Goal: Transaction & Acquisition: Purchase product/service

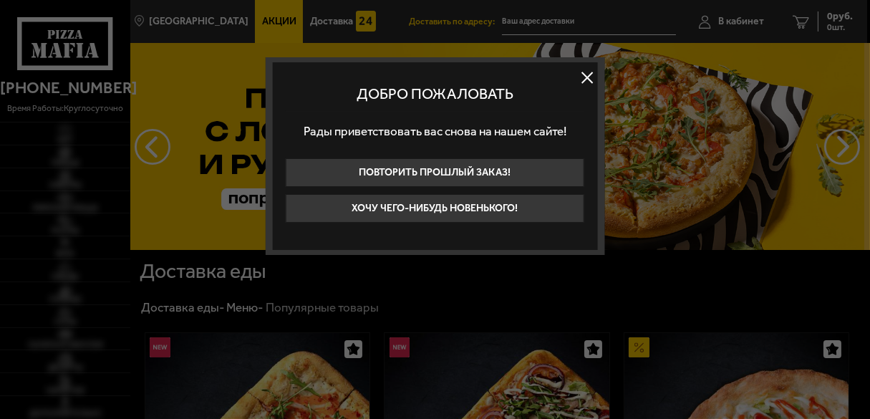
click at [588, 72] on button at bounding box center [586, 77] width 21 height 21
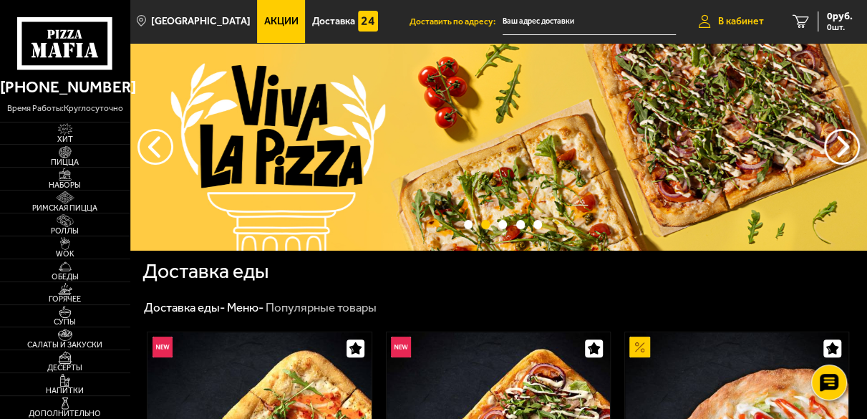
click at [735, 23] on span "В кабинет" at bounding box center [741, 21] width 46 height 10
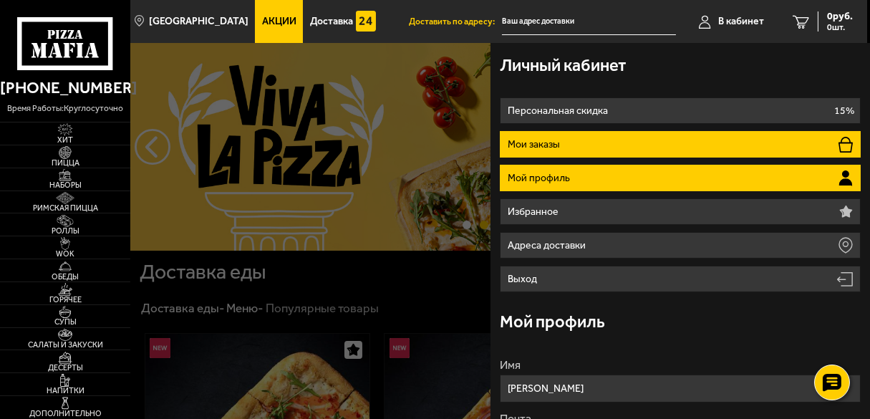
click at [630, 149] on li "Мои заказы" at bounding box center [681, 144] width 362 height 26
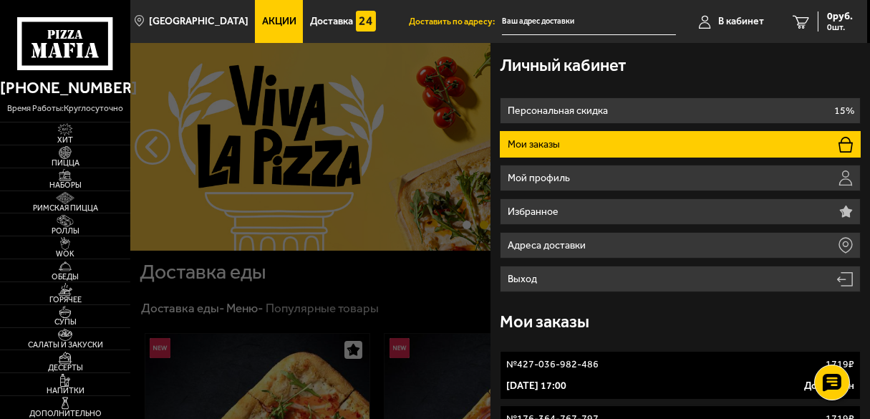
click at [302, 282] on div at bounding box center [565, 252] width 870 height 419
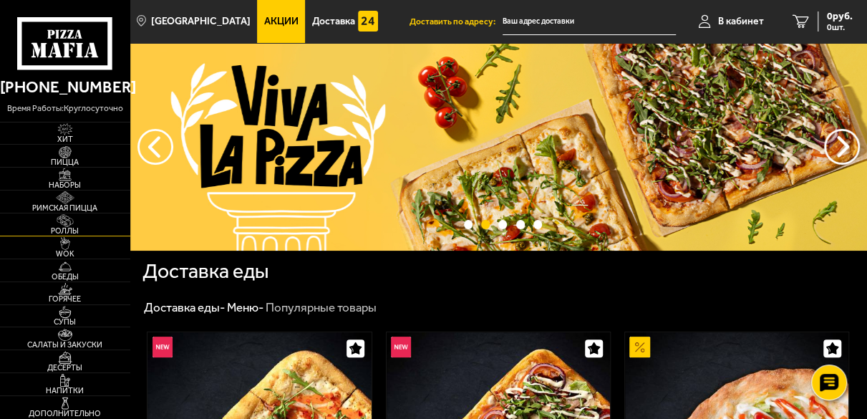
click at [58, 225] on img at bounding box center [65, 220] width 34 height 13
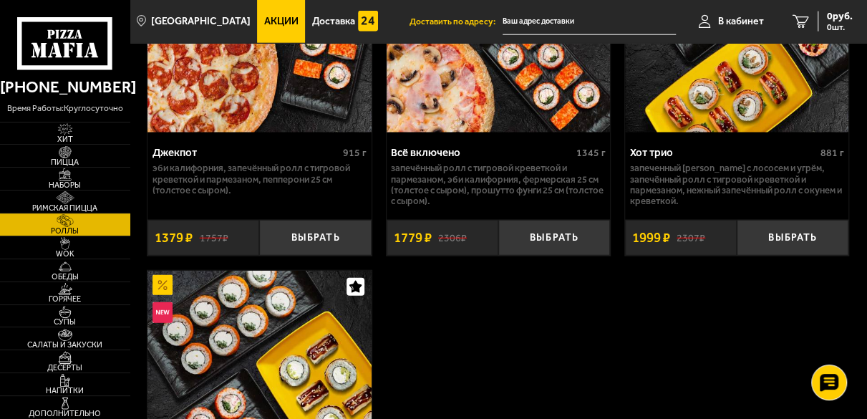
scroll to position [1697, 0]
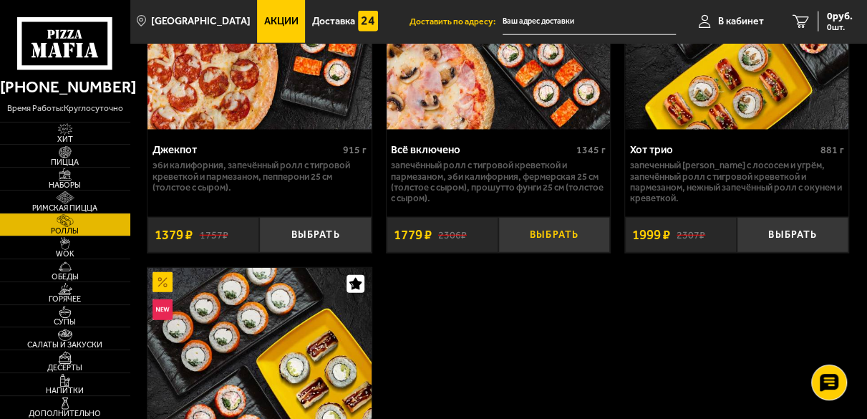
click at [545, 238] on button "Выбрать" at bounding box center [554, 235] width 112 height 36
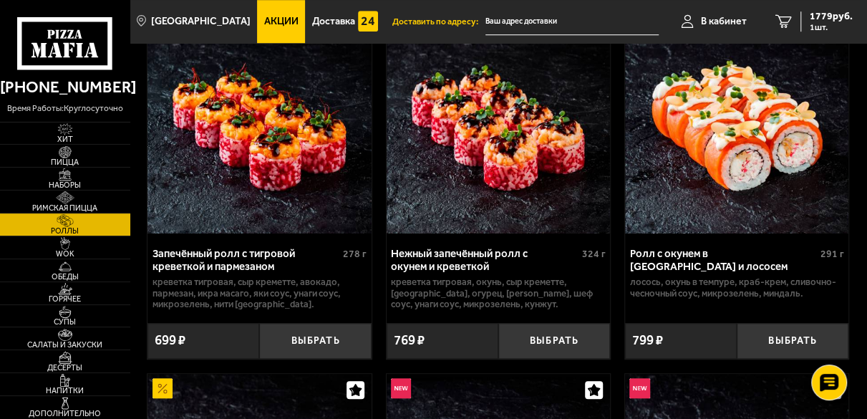
scroll to position [530, 0]
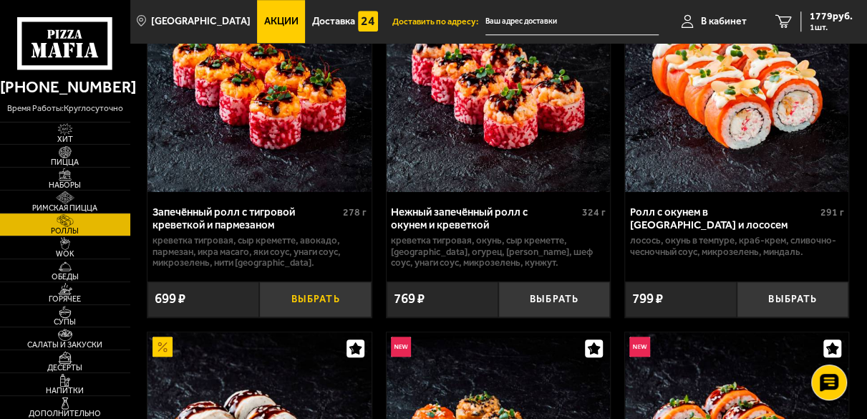
click at [303, 300] on button "Выбрать" at bounding box center [315, 299] width 112 height 36
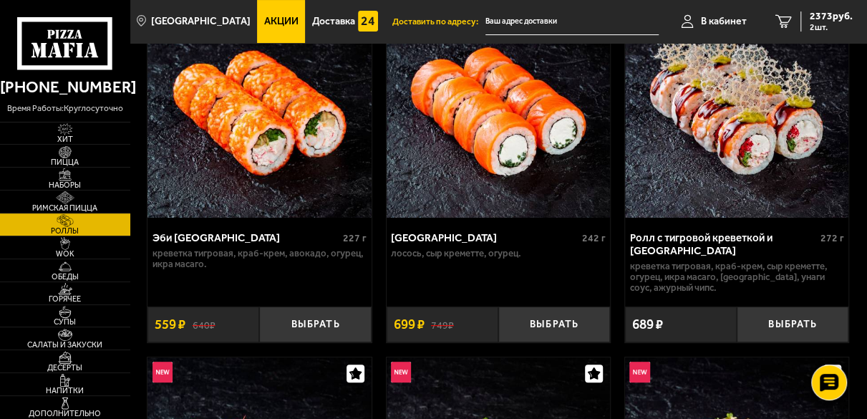
scroll to position [106, 0]
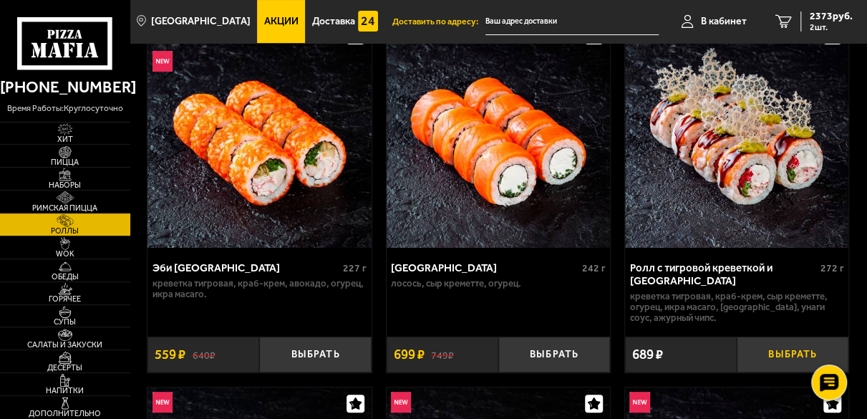
click at [781, 355] on button "Выбрать" at bounding box center [793, 355] width 112 height 36
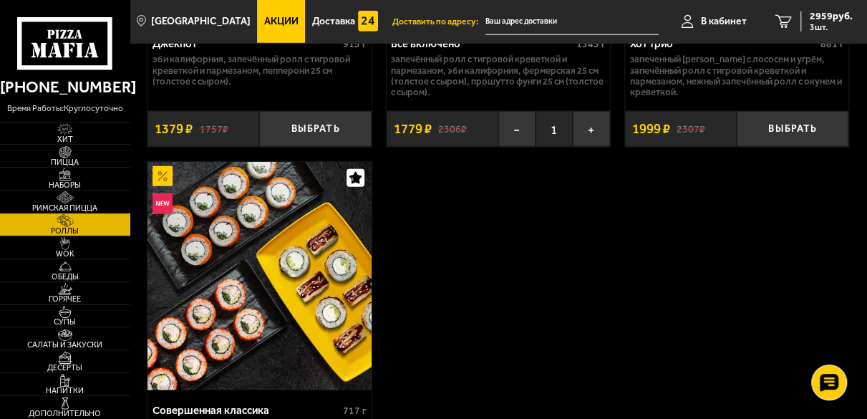
scroll to position [1909, 0]
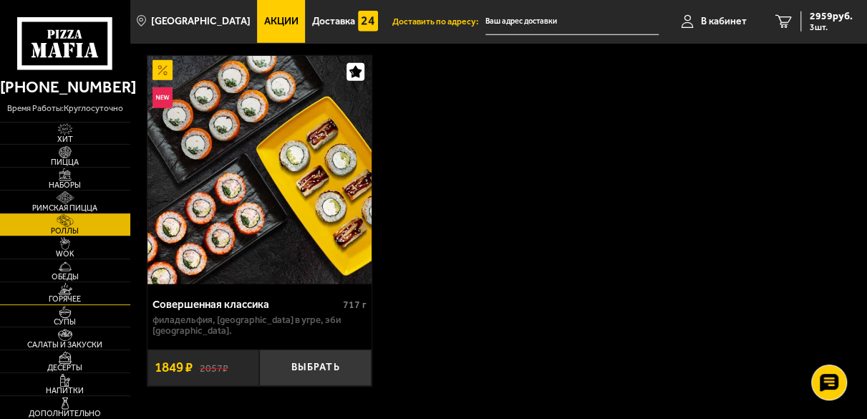
click at [59, 293] on img at bounding box center [65, 289] width 34 height 13
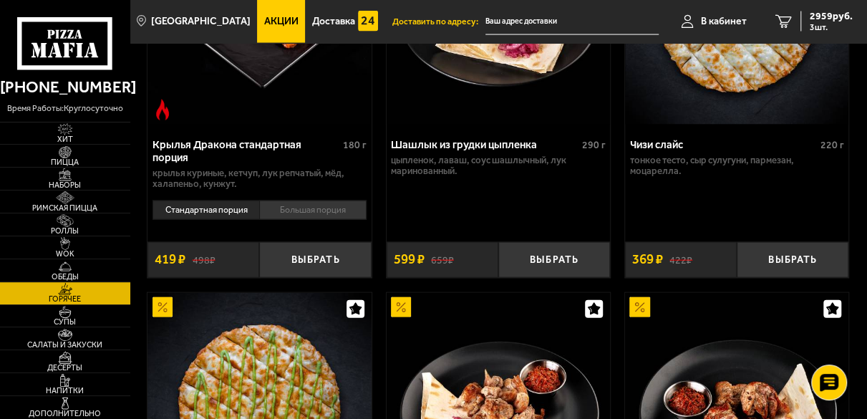
scroll to position [1591, 0]
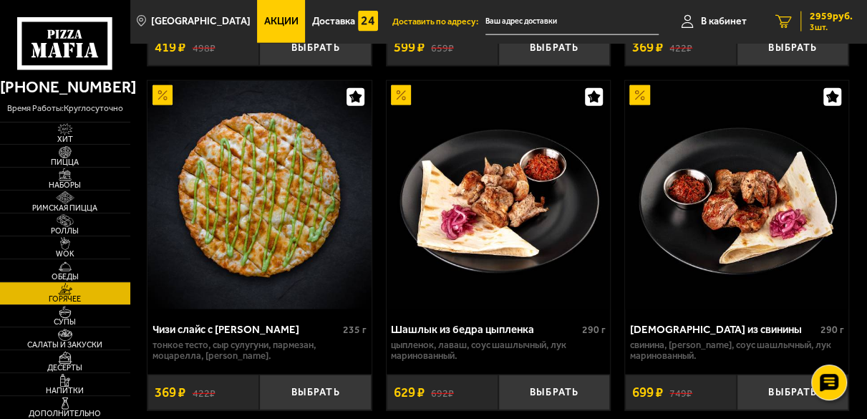
click at [825, 16] on span "2959 руб." at bounding box center [831, 16] width 43 height 10
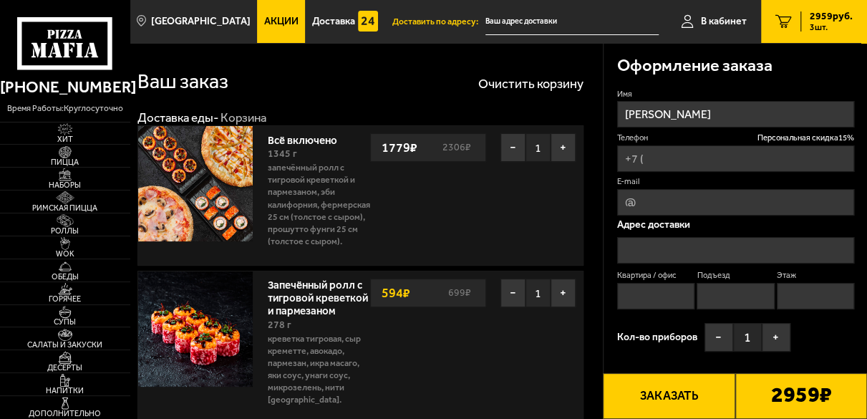
type input "[PHONE_NUMBER]"
type input "[STREET_ADDRESS]"
type input "156"
type input "2"
type input "15"
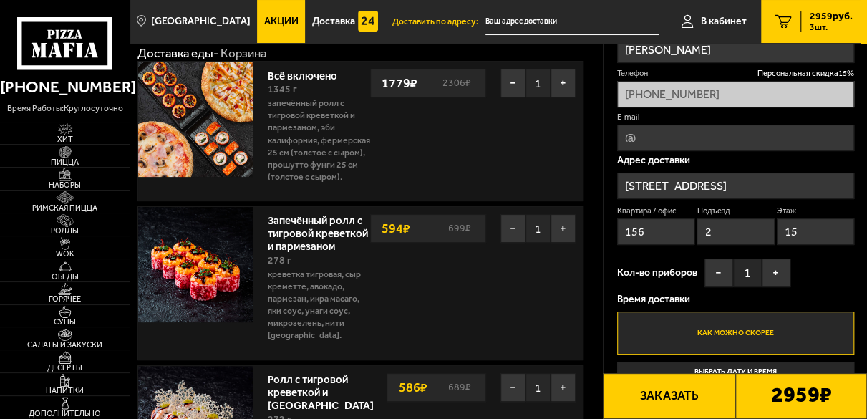
scroll to position [106, 0]
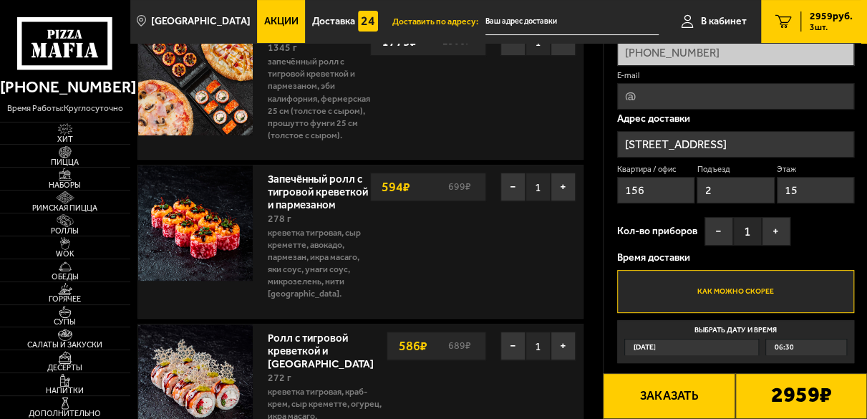
click at [281, 201] on link "Запечённый ролл с тигровой креветкой и пармезаном" at bounding box center [317, 189] width 100 height 43
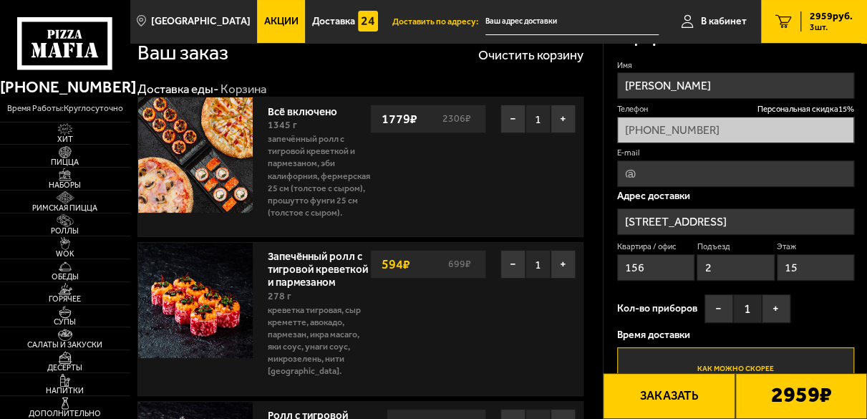
scroll to position [0, 0]
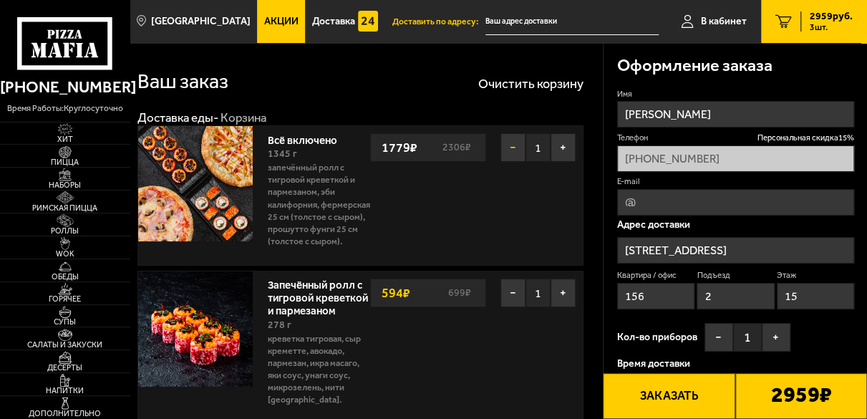
click at [511, 144] on button "−" at bounding box center [513, 147] width 25 height 29
click at [407, 178] on div "Всё включено 1345 г Запечённый ролл с тигровой креветкой и пармезаном, Эби Кали…" at bounding box center [421, 195] width 323 height 139
click at [504, 152] on button "−" at bounding box center [513, 147] width 25 height 29
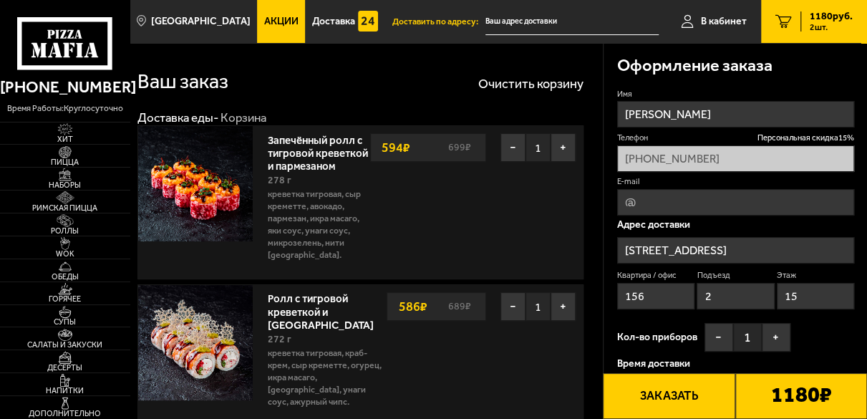
click at [389, 195] on div "Запечённый ролл с тигровой креветкой и пармезаном 278 г креветка тигровая, Сыр …" at bounding box center [421, 202] width 323 height 153
click at [561, 150] on button "+" at bounding box center [563, 147] width 25 height 29
click at [64, 182] on span "Наборы" at bounding box center [65, 185] width 130 height 8
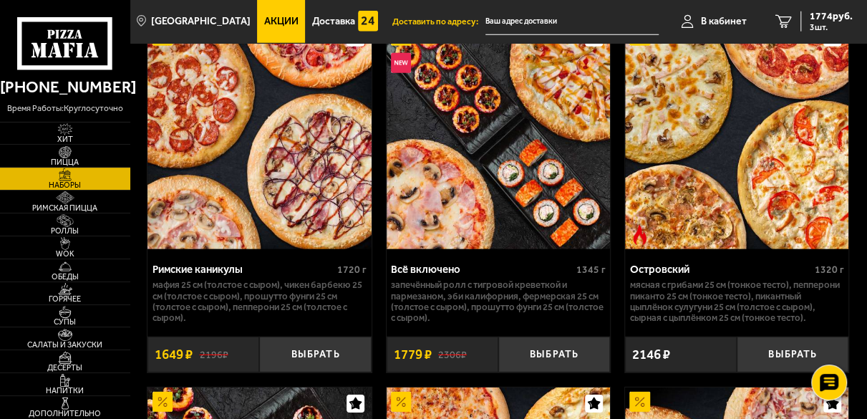
scroll to position [1909, 0]
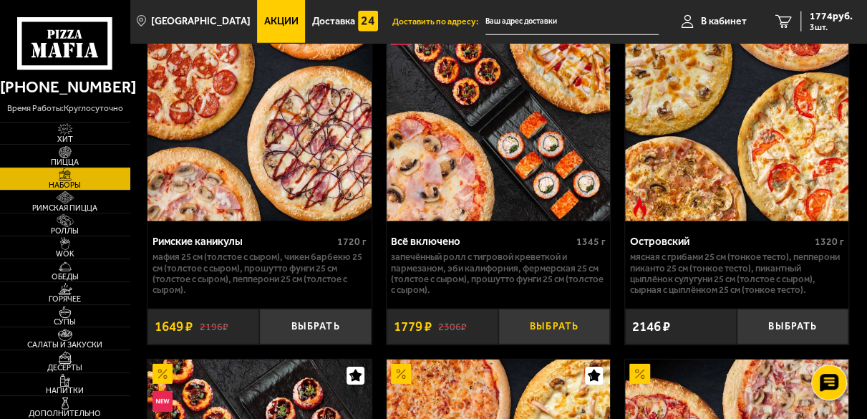
click at [546, 343] on button "Выбрать" at bounding box center [554, 327] width 112 height 36
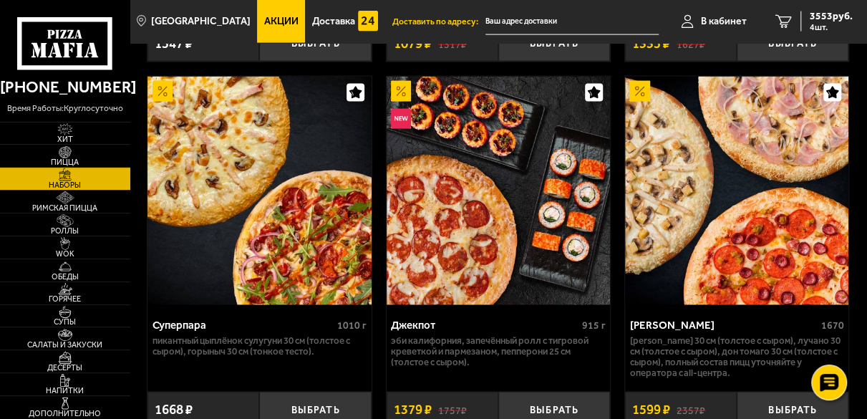
scroll to position [1484, 0]
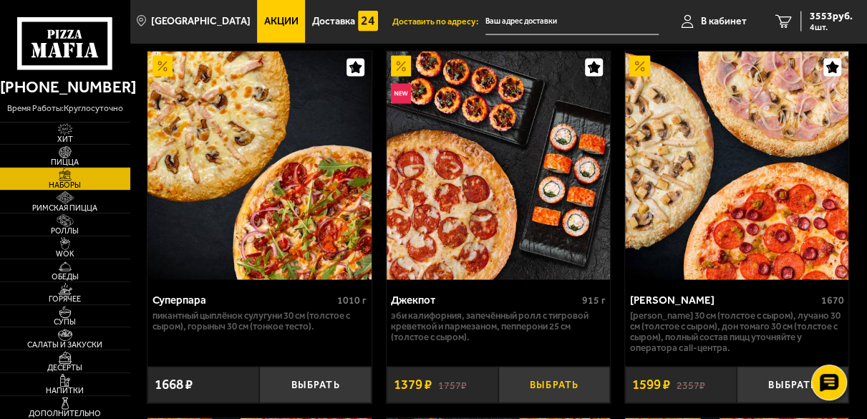
click at [544, 388] on button "Выбрать" at bounding box center [554, 385] width 112 height 36
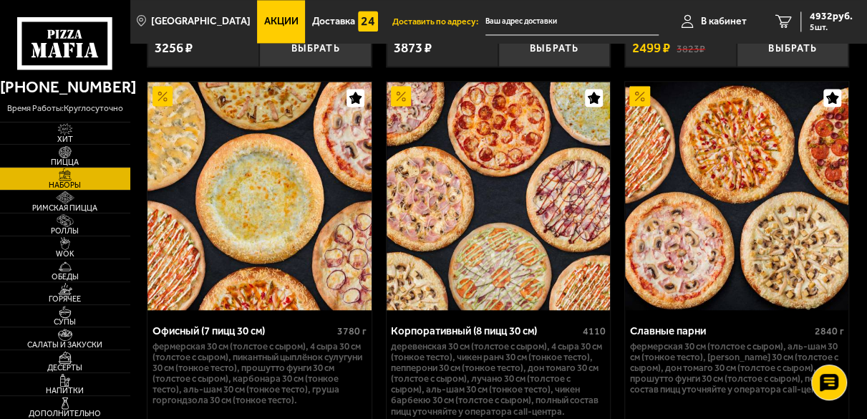
scroll to position [3658, 0]
